Goal: Task Accomplishment & Management: Complete application form

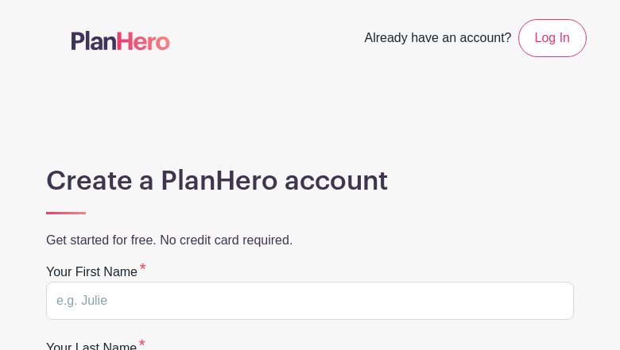
type input "TuQUcLEenIKT"
type input "xqckSAnSkGFtNPW"
type input "[EMAIL_ADDRESS][DOMAIN_NAME]"
